Goal: Find specific page/section: Find specific page/section

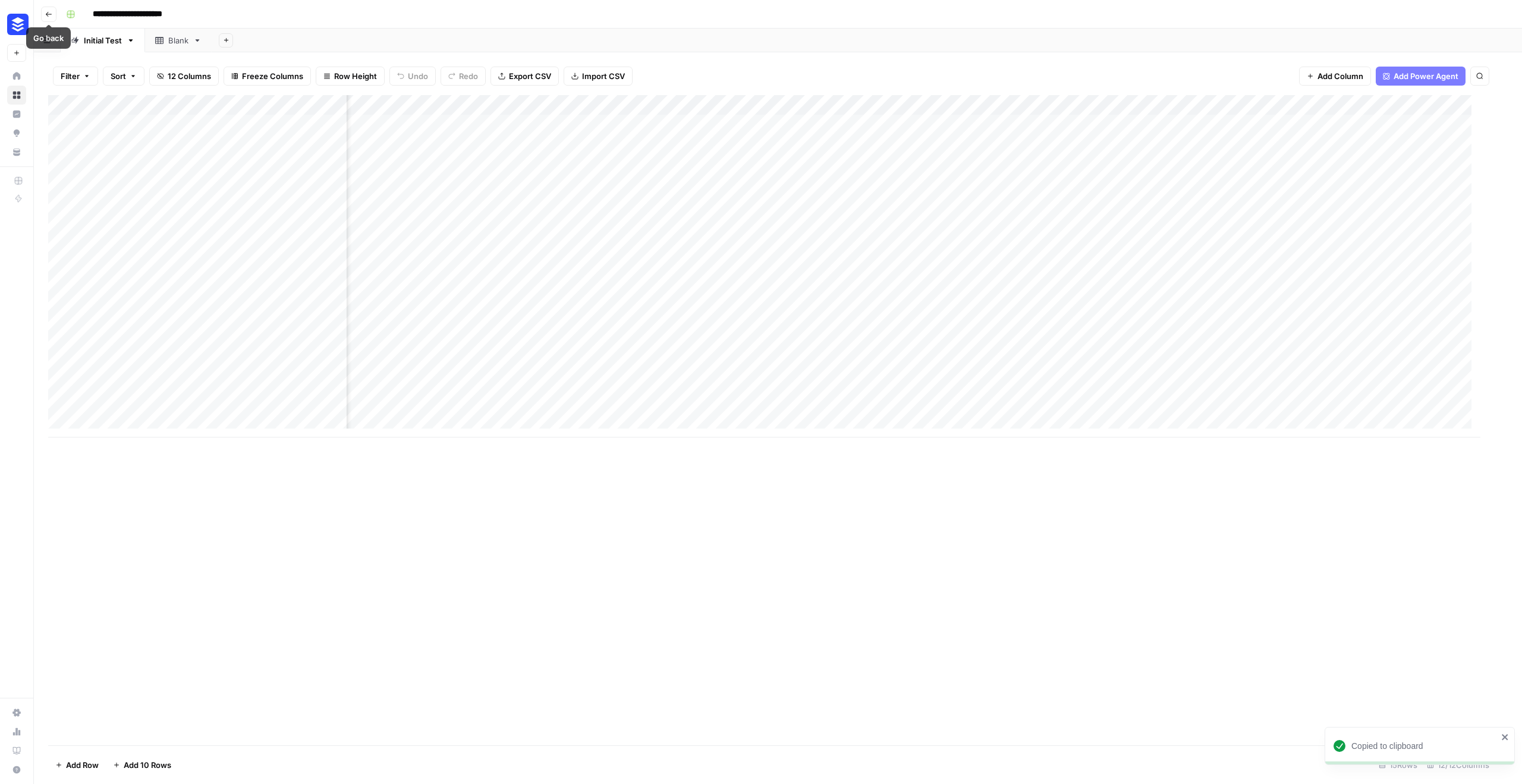
scroll to position [0, 647]
click at [52, 14] on span "Go back" at bounding box center [52, 14] width 1 height 1
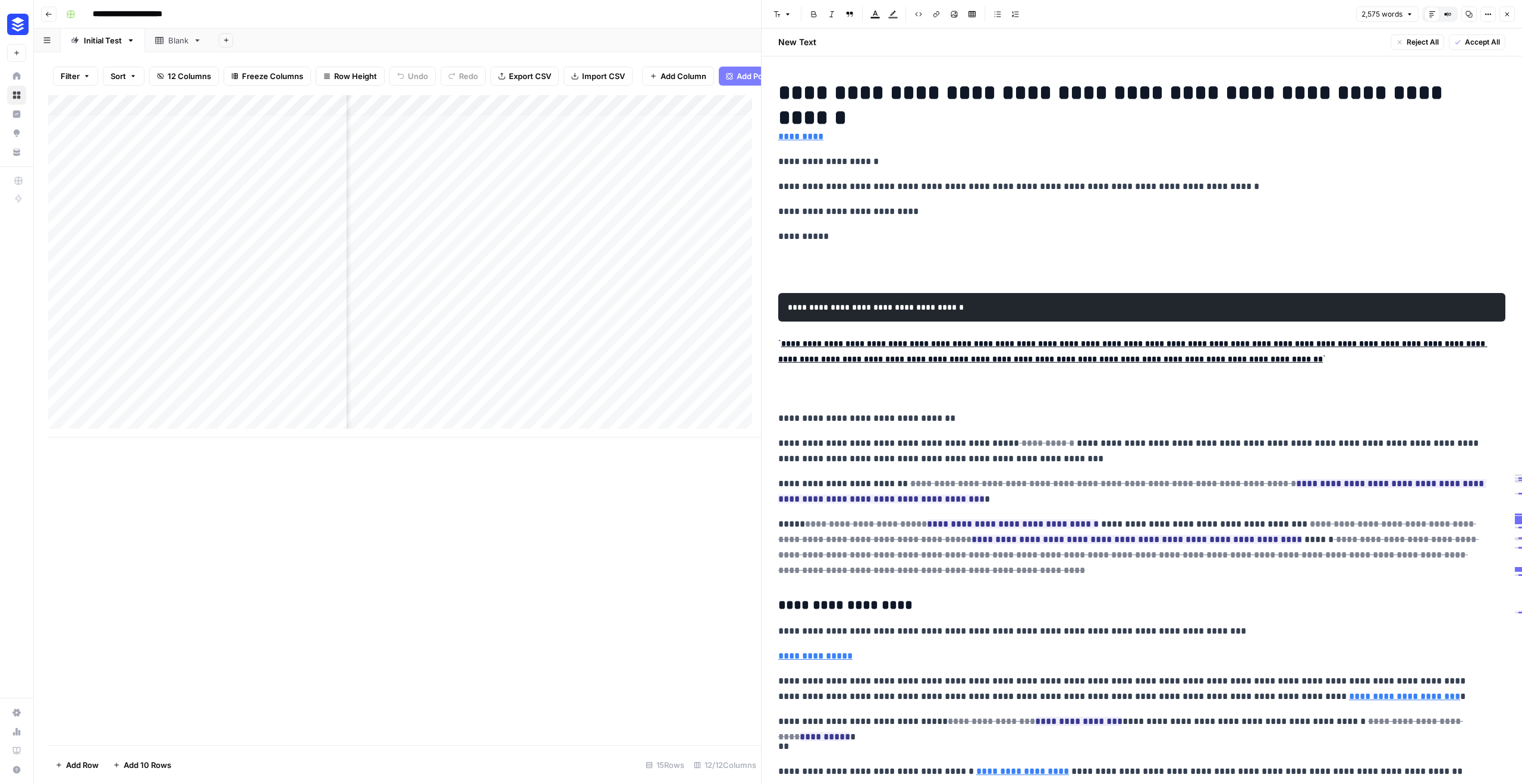
scroll to position [6419, 0]
